Goal: Check status: Check status

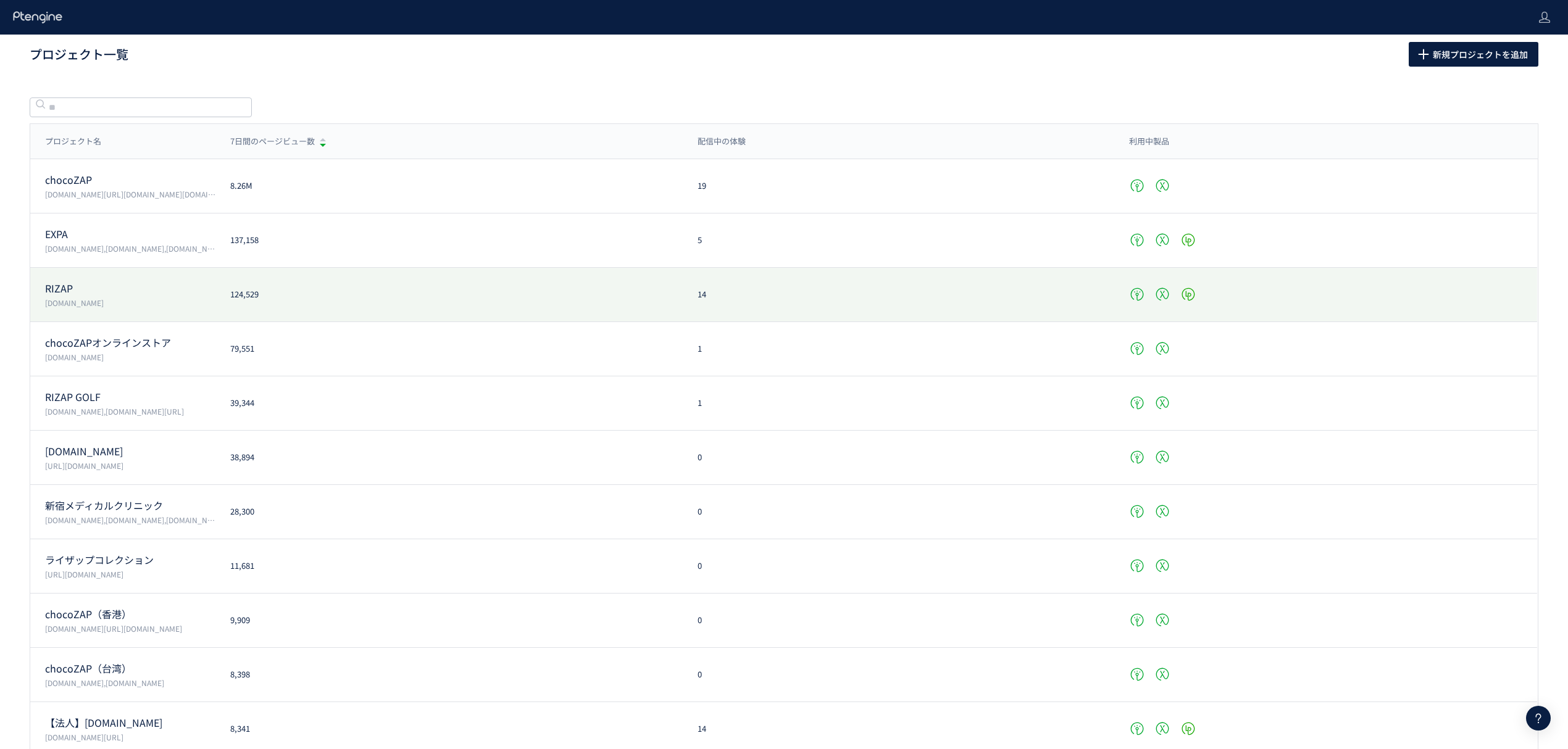
click at [82, 289] on p "RIZAP" at bounding box center [130, 288] width 170 height 14
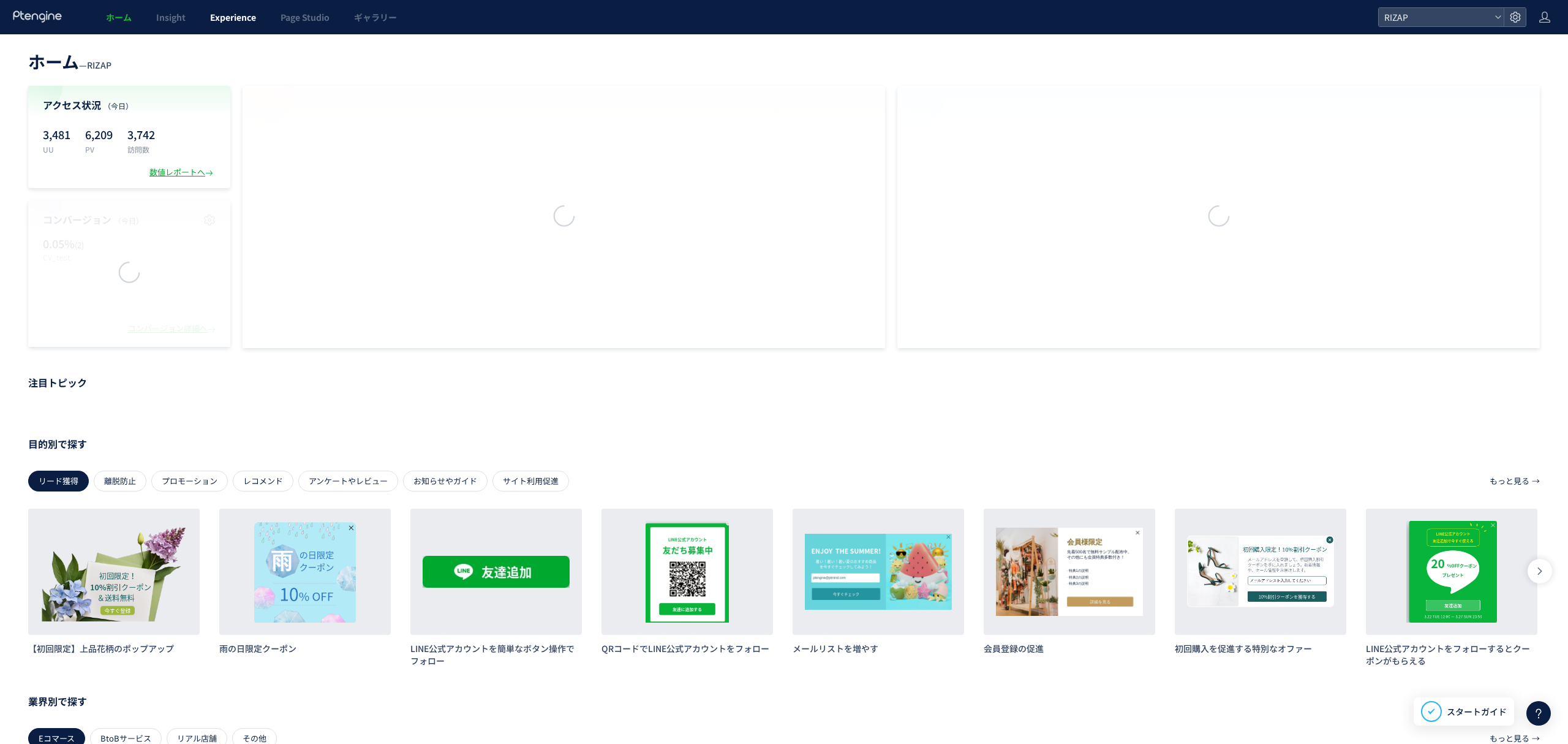
click at [228, 18] on span "Experience" at bounding box center [233, 16] width 46 height 12
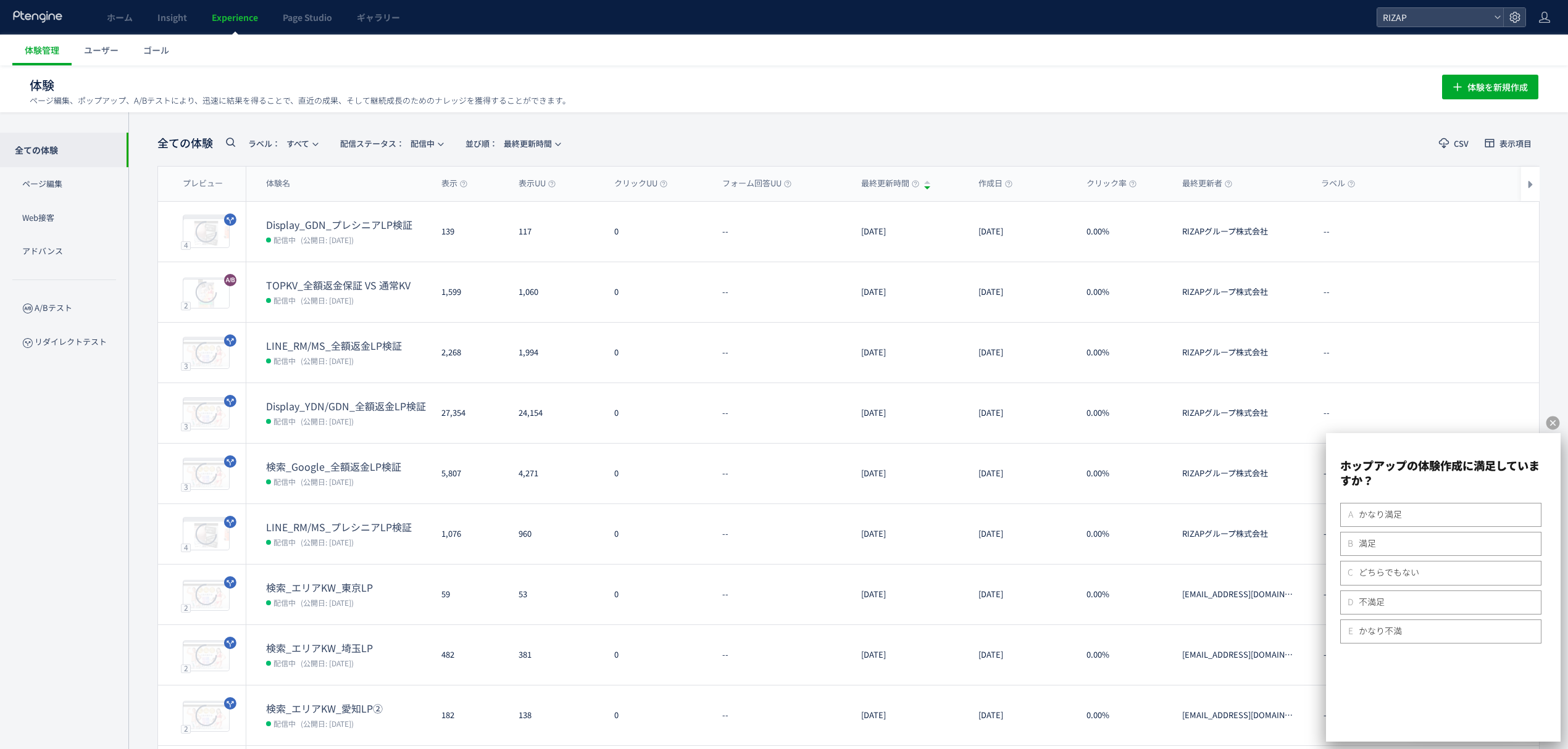
click at [339, 472] on dt "検索_Google_全額返金LP検証" at bounding box center [348, 467] width 165 height 14
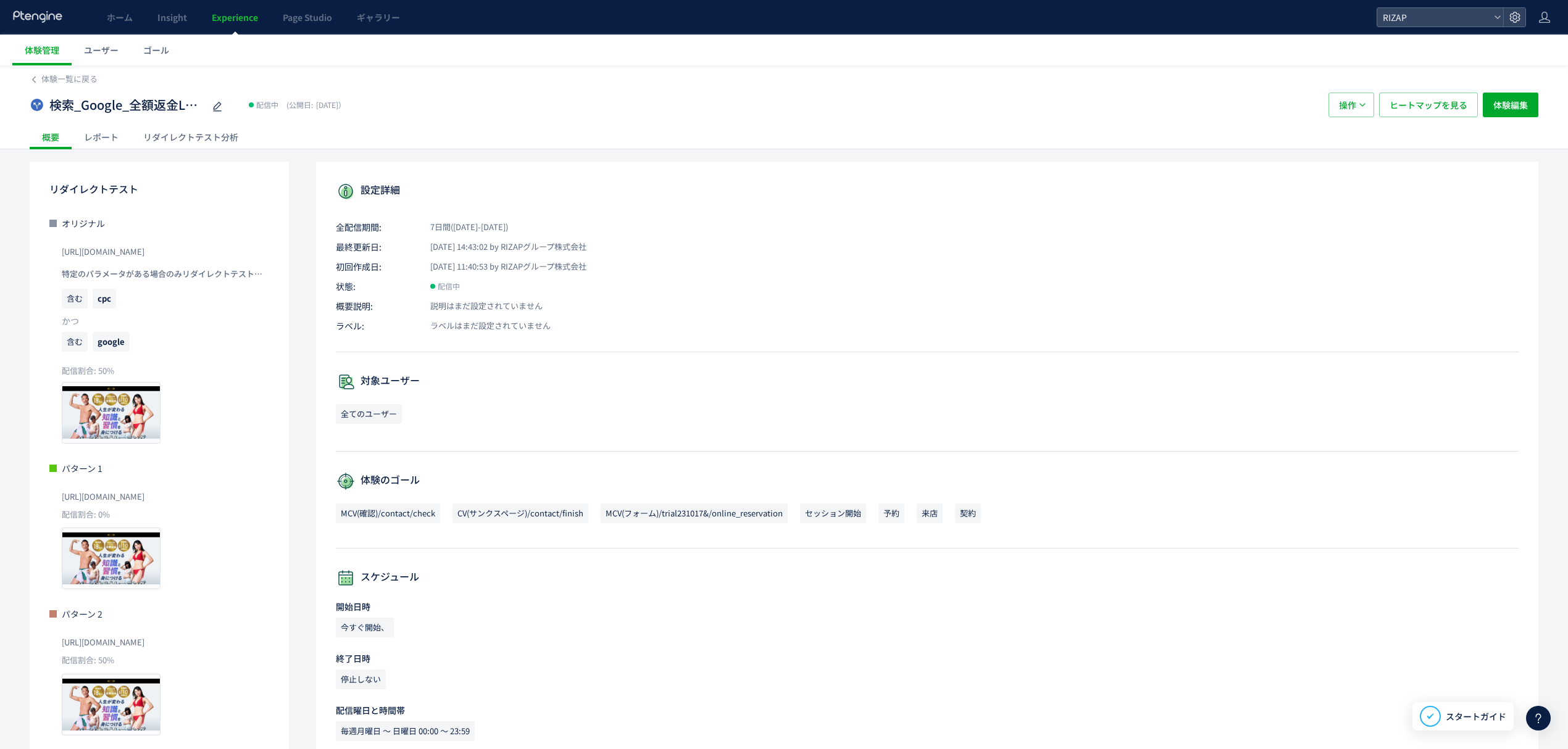
click at [97, 141] on div "レポート" at bounding box center [101, 137] width 59 height 25
click at [193, 142] on div at bounding box center [790, 374] width 1580 height 749
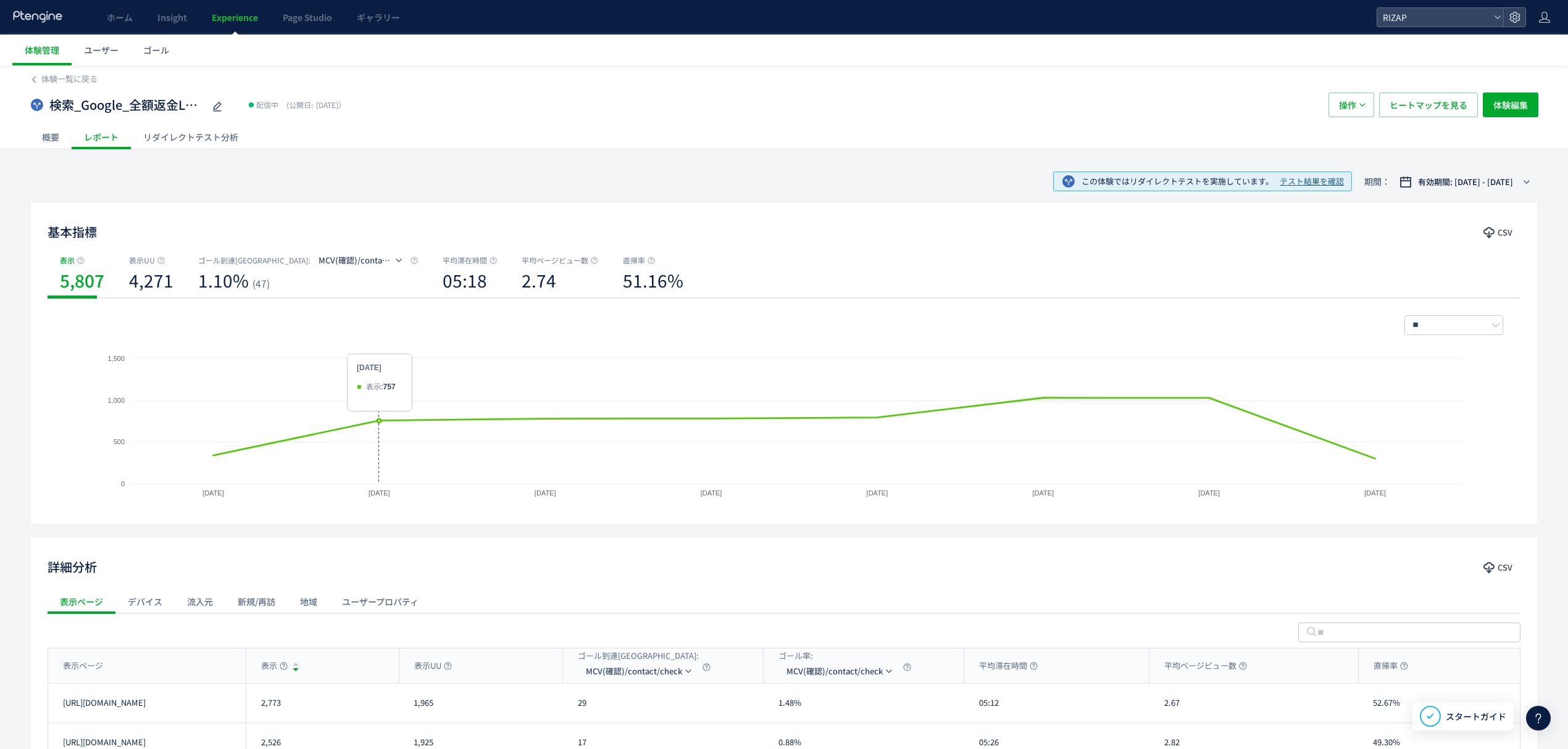
scroll to position [159, 0]
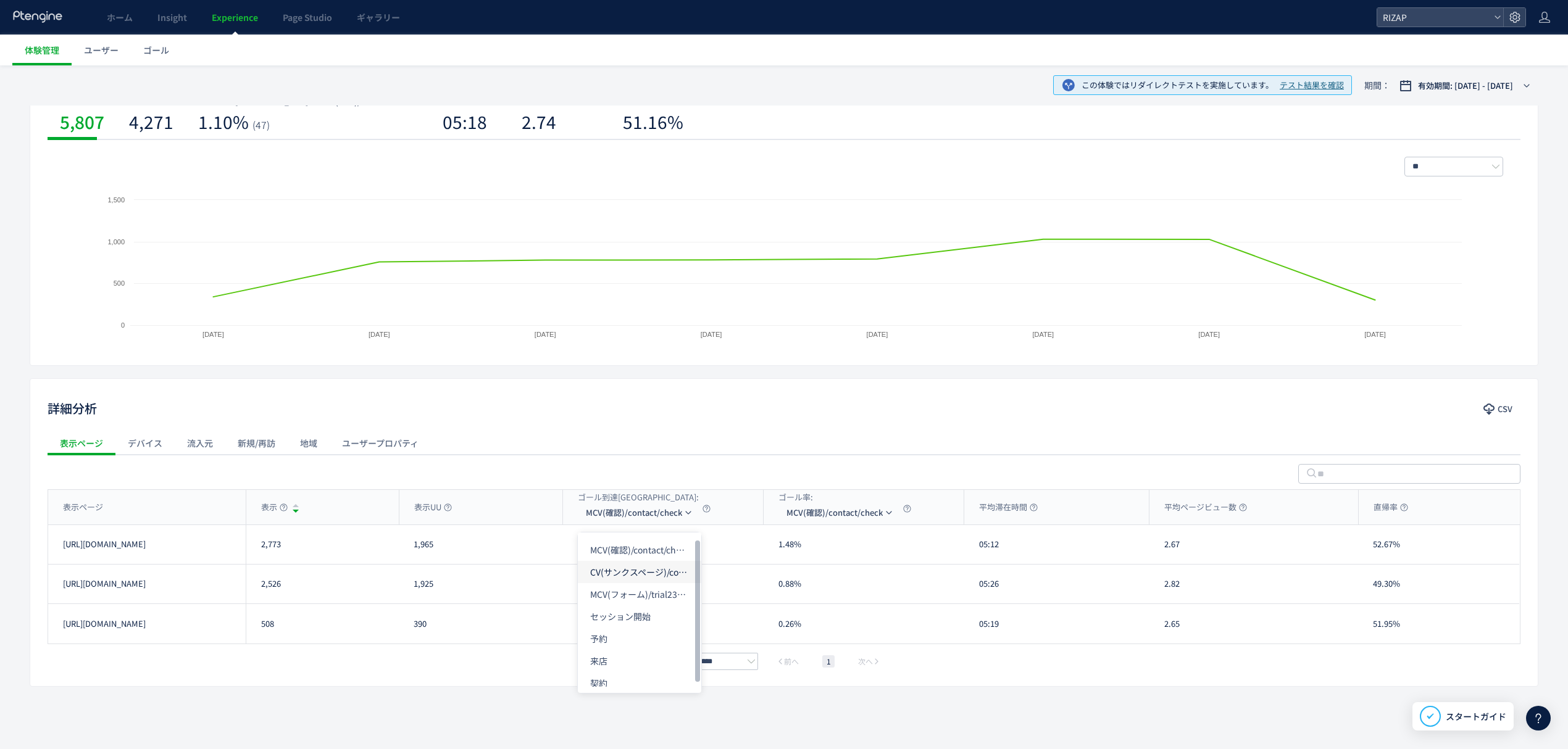
click at [633, 576] on li "CV(サンクスページ)/contact/finish" at bounding box center [639, 572] width 123 height 22
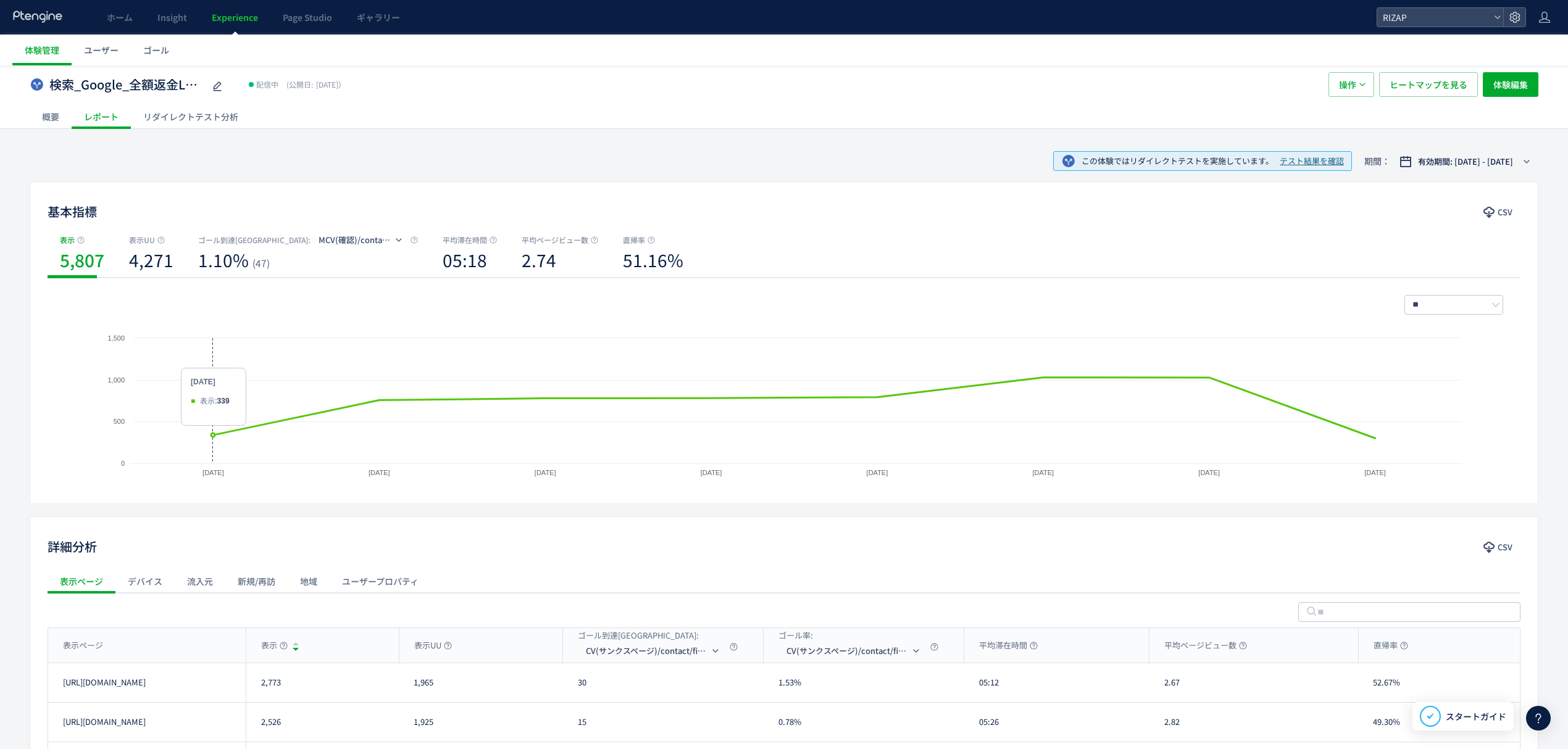
scroll to position [0, 0]
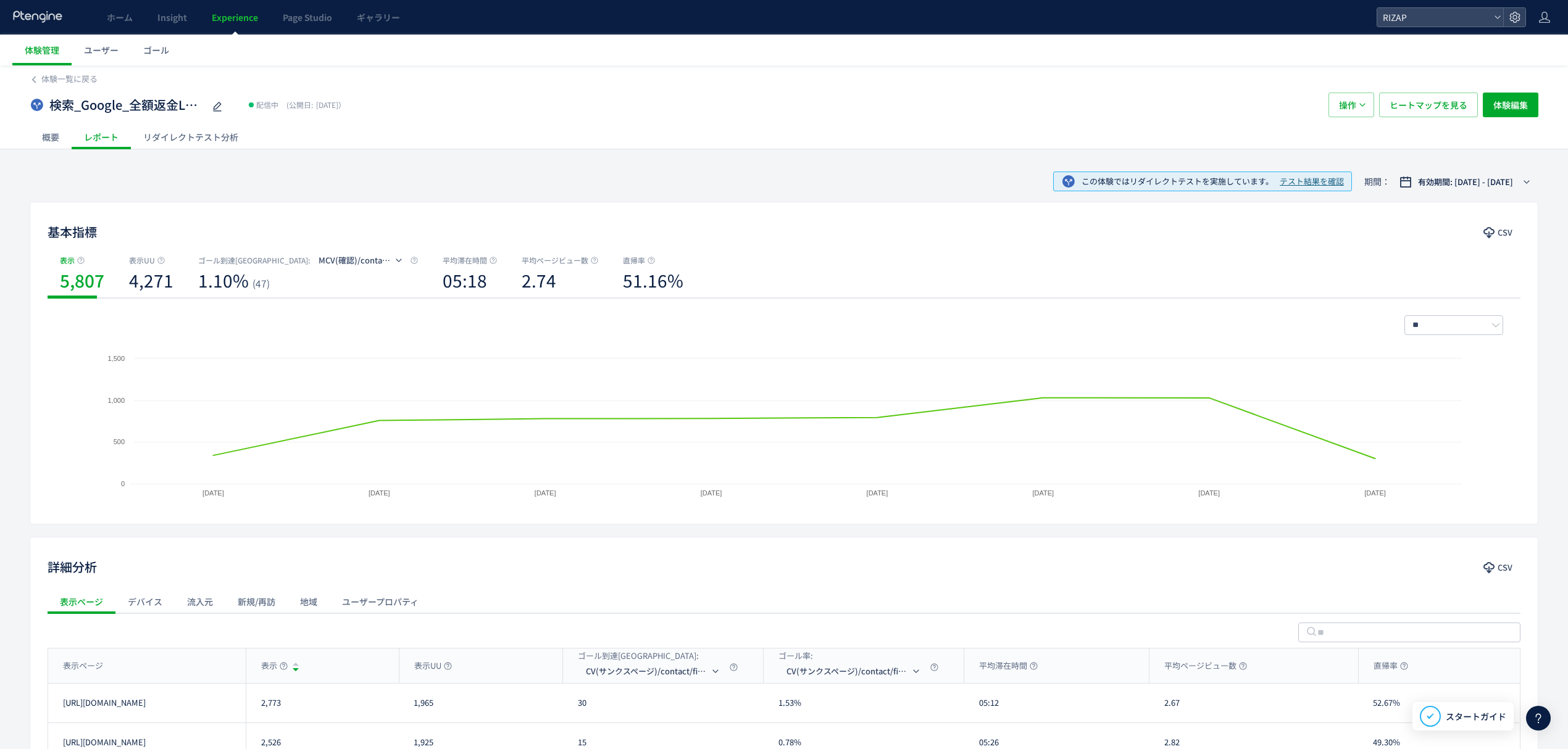
click at [49, 137] on div "概要" at bounding box center [50, 137] width 42 height 25
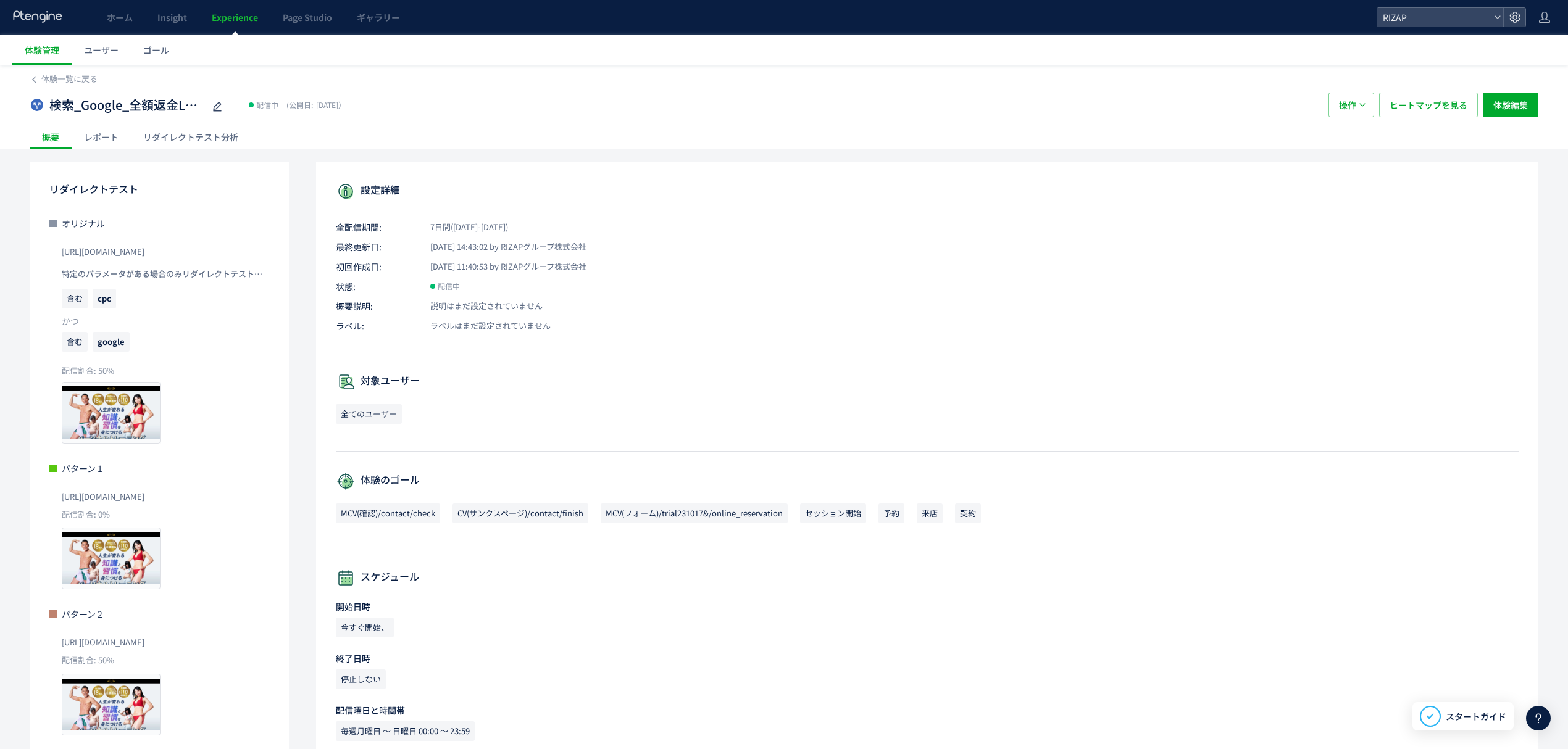
scroll to position [69, 0]
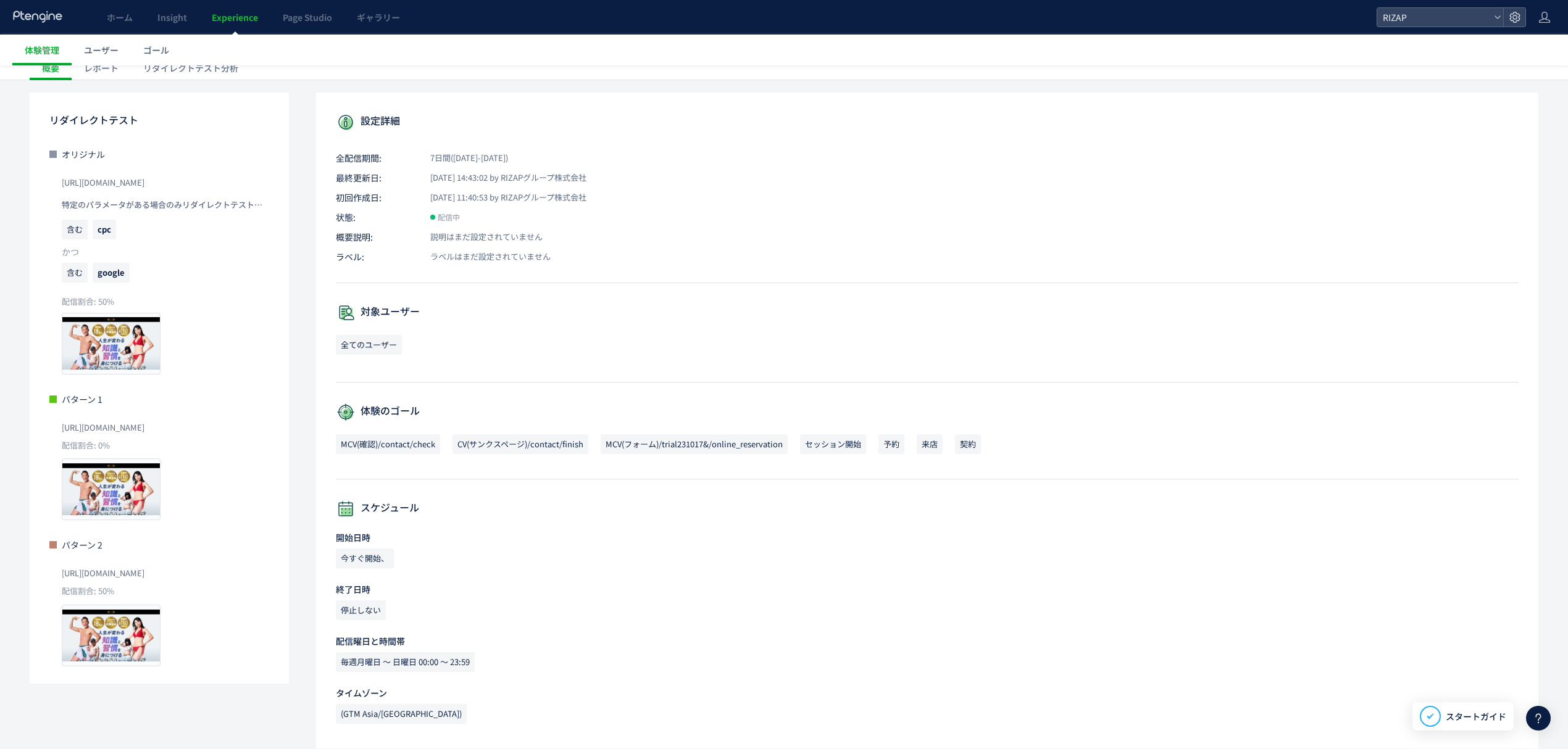
drag, startPoint x: 229, startPoint y: 580, endPoint x: 56, endPoint y: 578, distance: 173.0
click at [56, 578] on div "パターン 2 [URL][DOMAIN_NAME] 配信割合: 50% プレビュー" at bounding box center [159, 602] width 220 height 128
